Goal: Information Seeking & Learning: Learn about a topic

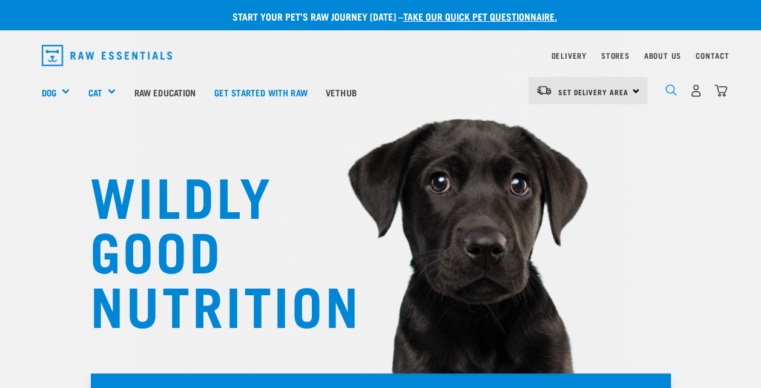
click at [673, 91] on img "dropdown navigation" at bounding box center [672, 90] width 12 height 12
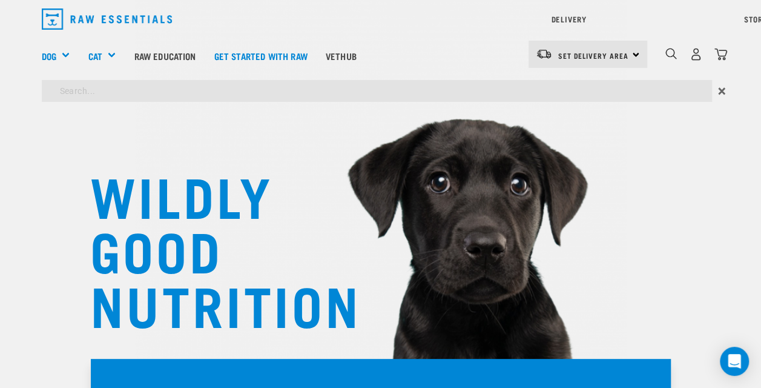
type input "k9"
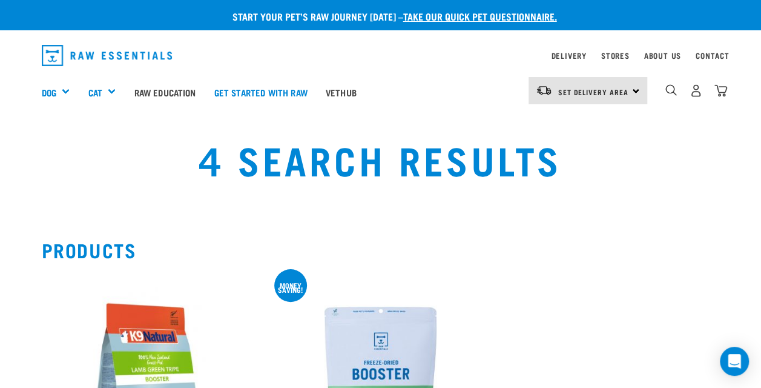
click at [270, 93] on link "Get started with Raw" at bounding box center [260, 92] width 111 height 48
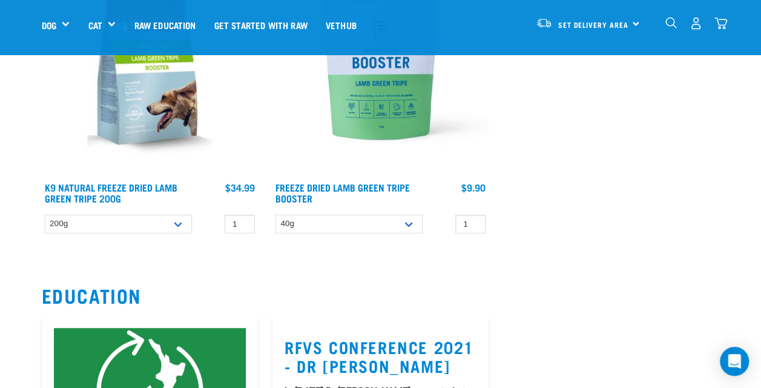
scroll to position [225, 0]
